Goal: Information Seeking & Learning: Learn about a topic

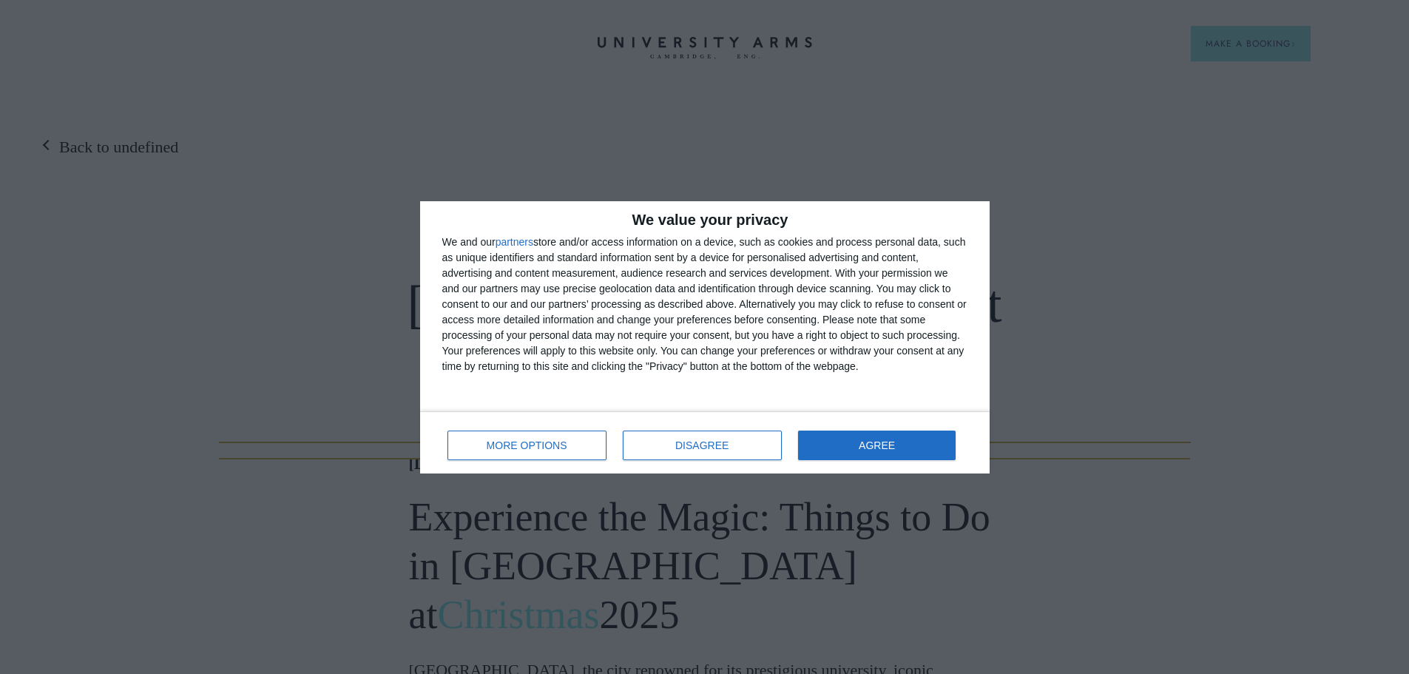
scroll to position [6496, 0]
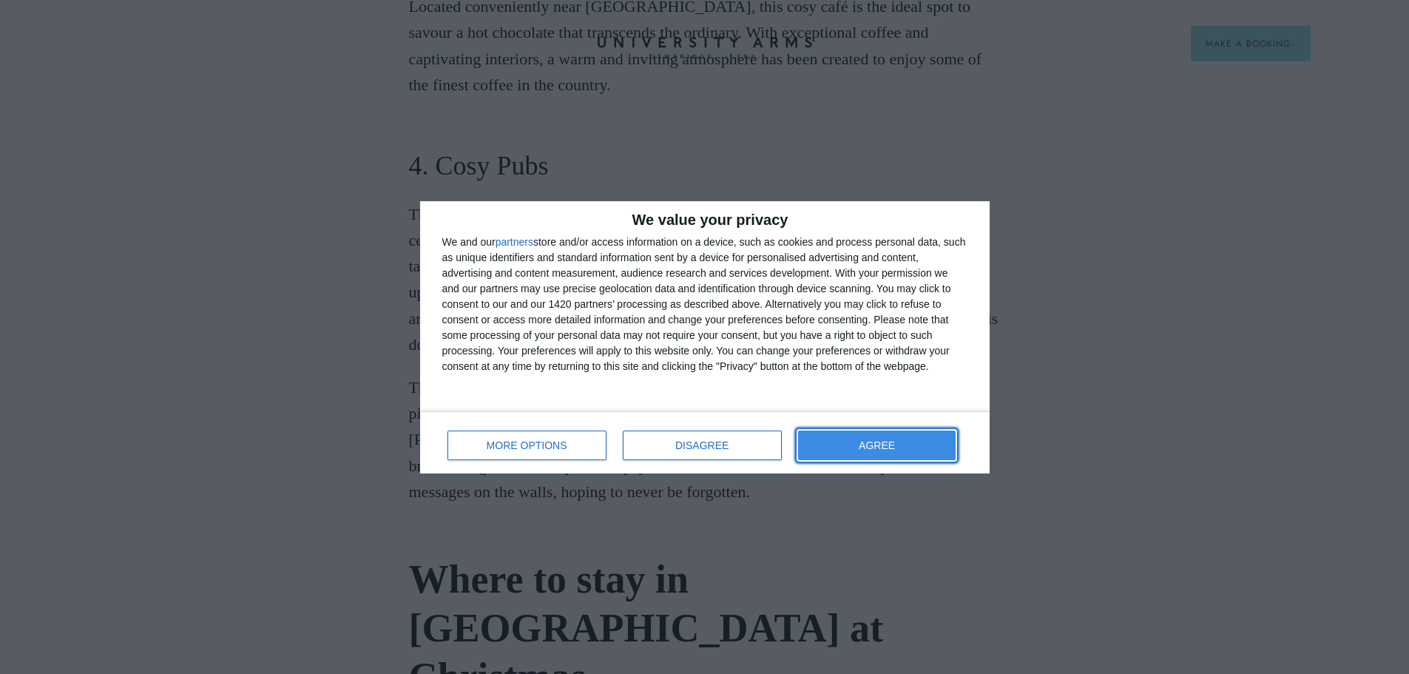
click at [922, 444] on button "AGREE" at bounding box center [877, 445] width 158 height 30
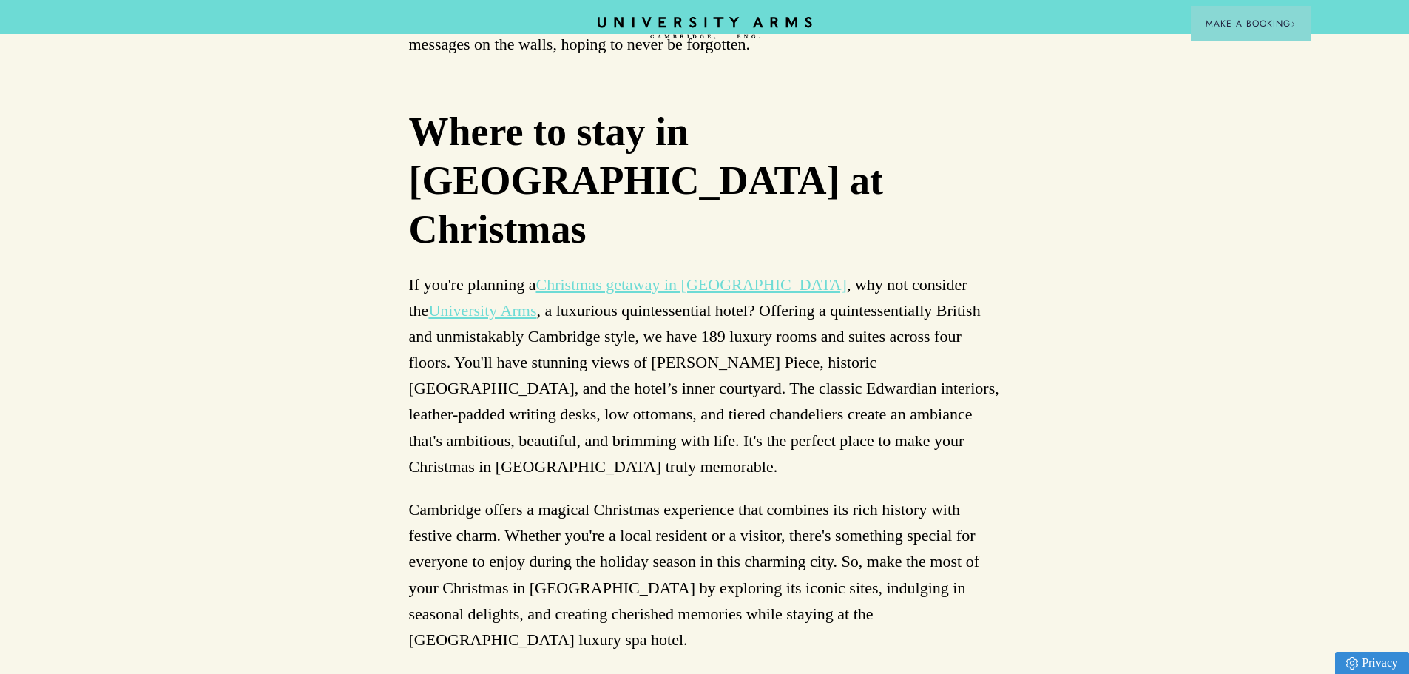
scroll to position [6866, 0]
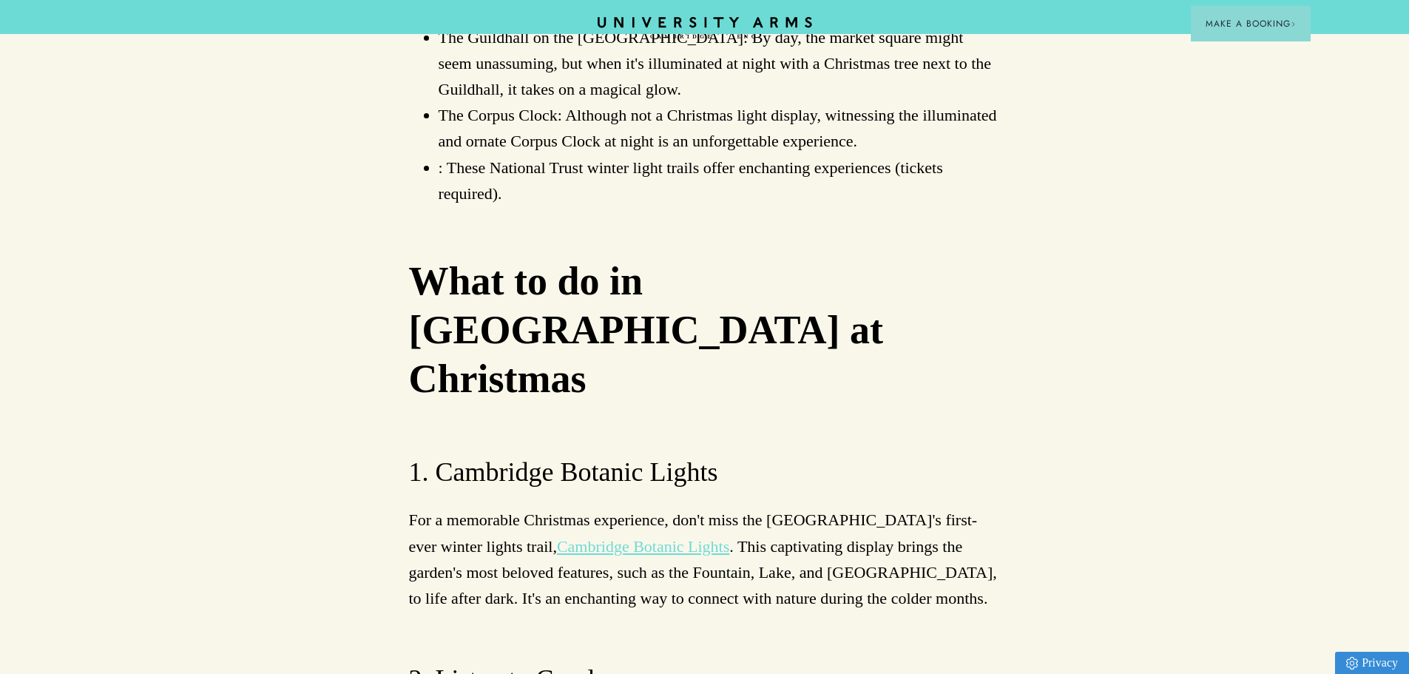
scroll to position [3105, 0]
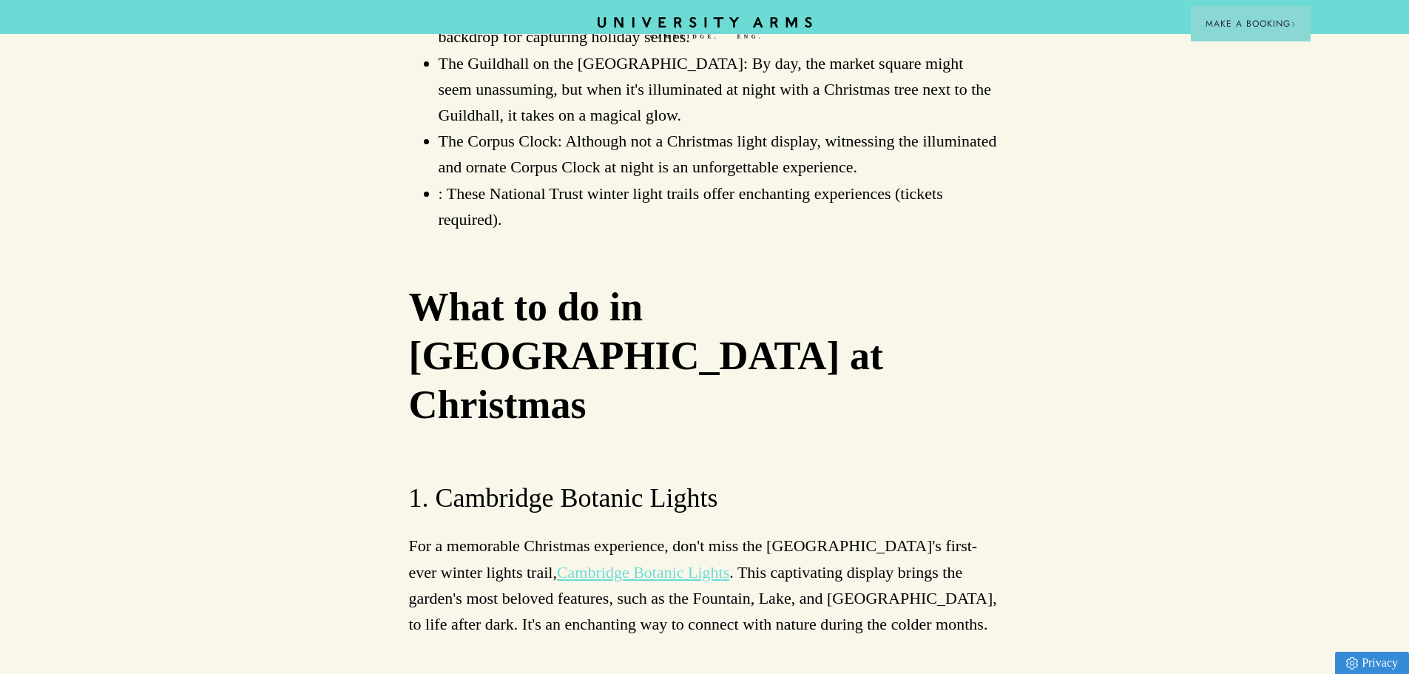
click at [712, 563] on link "Cambridge Botanic Lights" at bounding box center [643, 572] width 172 height 18
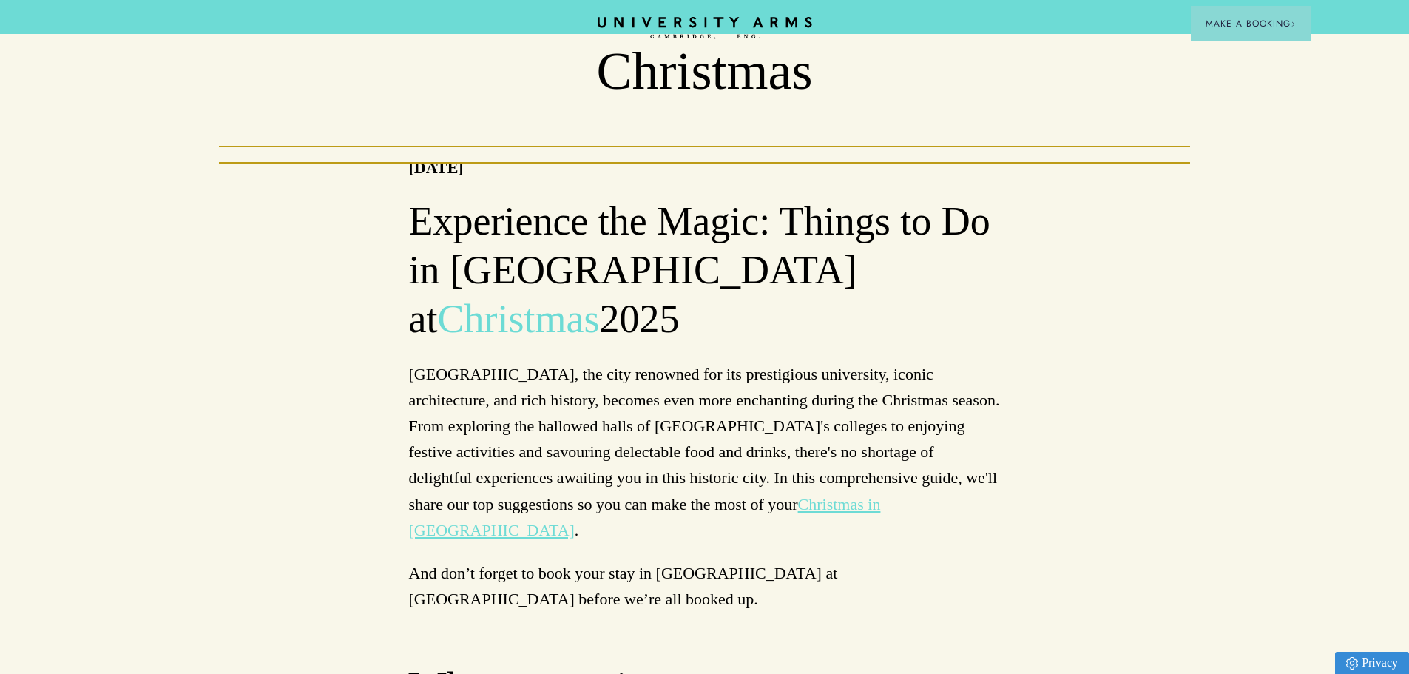
scroll to position [0, 0]
